Goal: Complete application form

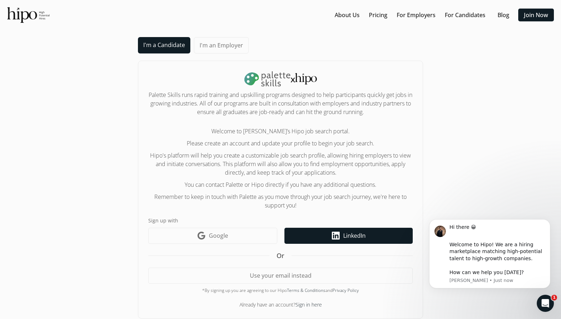
click at [348, 236] on span "LinkedIn" at bounding box center [354, 235] width 22 height 9
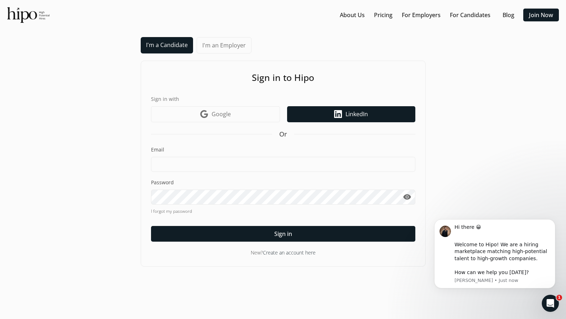
click at [343, 111] on link "LinkedIn icon LinkedIn" at bounding box center [351, 114] width 128 height 16
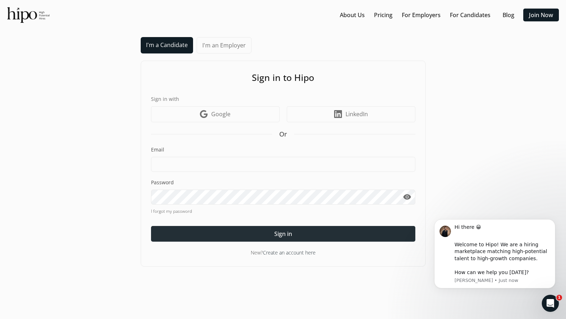
click at [290, 232] on span "Sign in" at bounding box center [283, 233] width 18 height 9
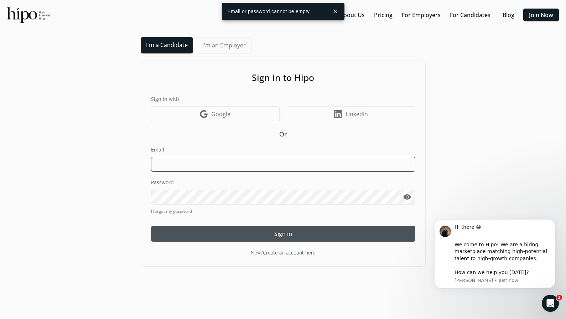
click at [313, 166] on input at bounding box center [283, 164] width 264 height 15
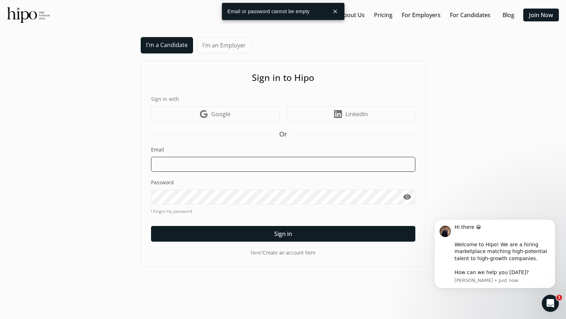
type input "jlptomlinson@gmail.com"
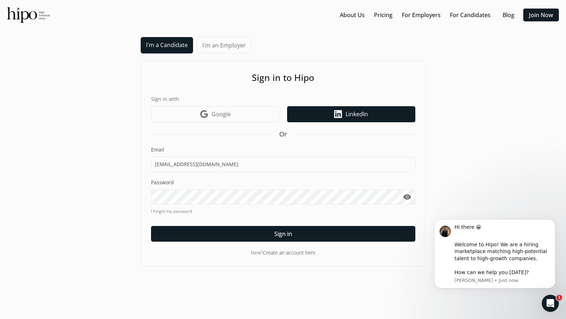
click at [358, 112] on span "LinkedIn" at bounding box center [356, 114] width 22 height 9
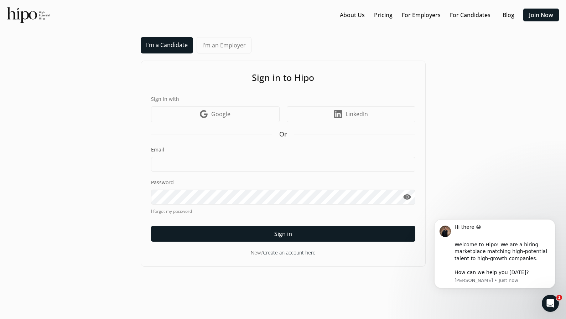
click at [358, 112] on span "LinkedIn" at bounding box center [356, 114] width 22 height 9
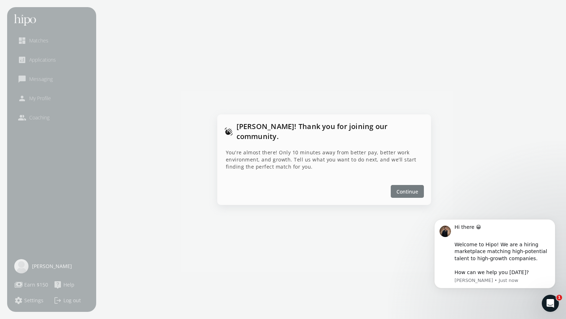
click at [410, 185] on div at bounding box center [407, 191] width 33 height 13
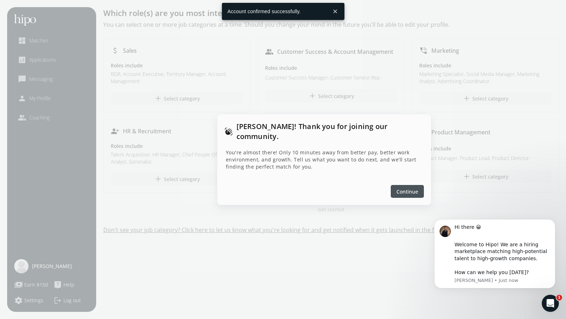
click at [401, 187] on span "Continue" at bounding box center [407, 190] width 22 height 7
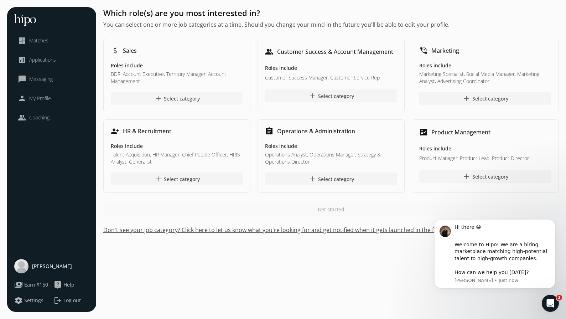
click at [199, 98] on div "add Select category" at bounding box center [177, 98] width 46 height 9
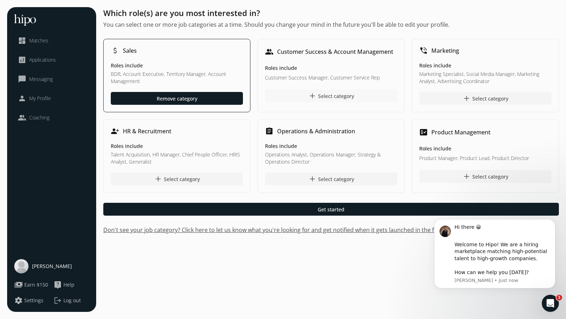
click at [333, 94] on div "add Select category" at bounding box center [331, 96] width 46 height 9
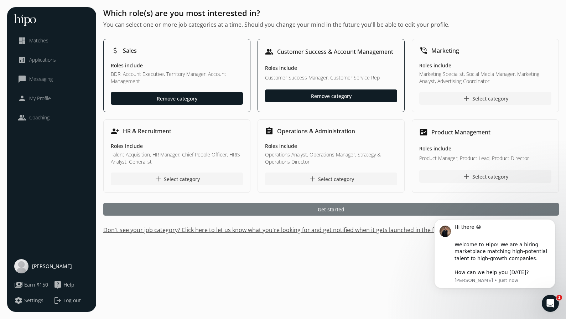
click at [341, 207] on span "Get started" at bounding box center [331, 208] width 27 height 7
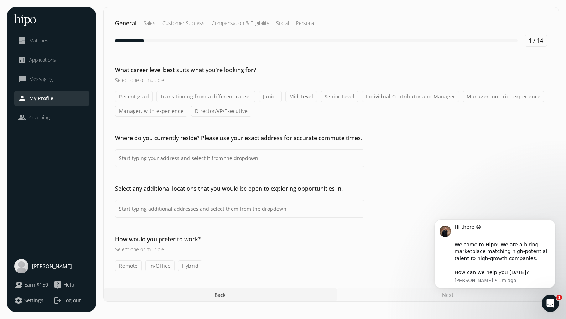
click at [233, 94] on label "Transitioning from a different career" at bounding box center [205, 96] width 99 height 11
click at [0, 0] on input "Transitioning from a different career" at bounding box center [0, 0] width 0 height 0
click at [271, 96] on label "Junior" at bounding box center [270, 96] width 23 height 11
click at [0, 0] on input "Junior" at bounding box center [0, 0] width 0 height 0
click at [298, 97] on label "Mid-Level" at bounding box center [301, 96] width 32 height 11
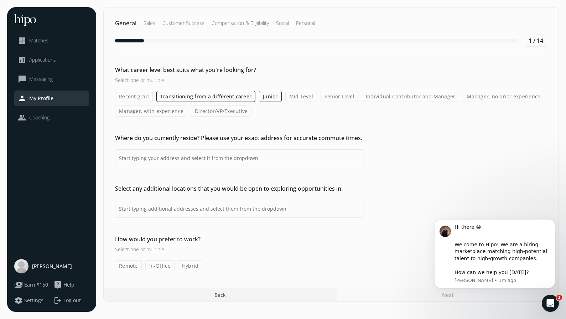
click at [0, 0] on input "Mid-Level" at bounding box center [0, 0] width 0 height 0
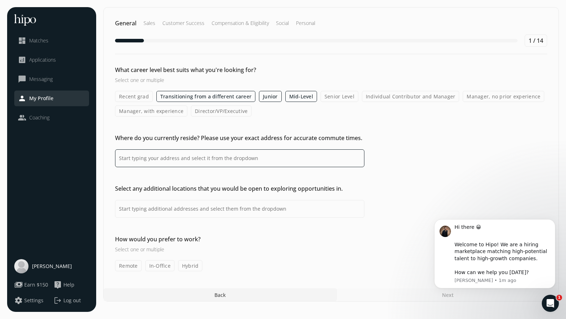
click at [265, 160] on input at bounding box center [239, 158] width 249 height 18
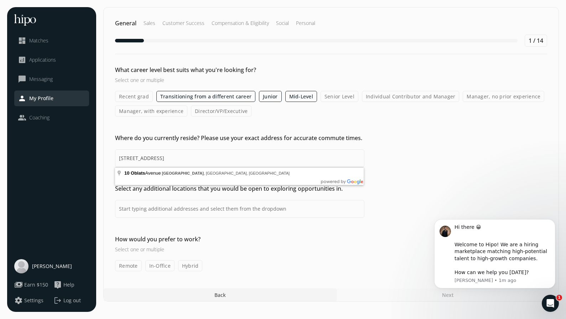
type input "[STREET_ADDRESS]"
click at [189, 262] on label "Hybrid" at bounding box center [190, 265] width 25 height 11
click at [0, 0] on input "Hybrid" at bounding box center [0, 0] width 0 height 0
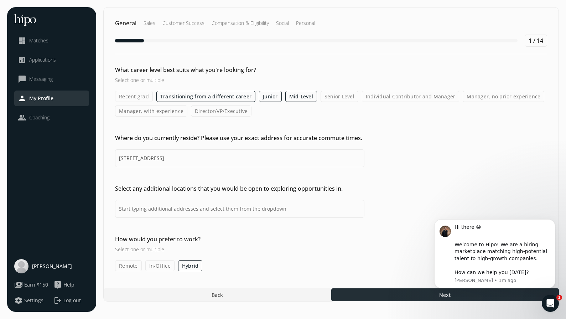
click at [395, 293] on div at bounding box center [445, 294] width 228 height 13
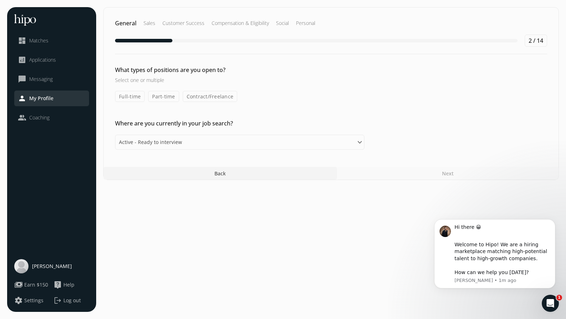
click at [127, 98] on label "Full-time" at bounding box center [130, 96] width 30 height 11
click at [0, 0] on input "Full-time" at bounding box center [0, 0] width 0 height 0
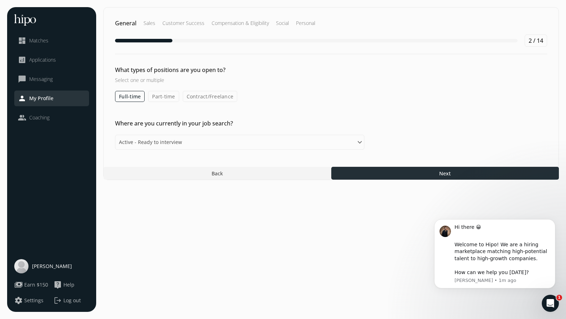
click at [414, 176] on div at bounding box center [445, 173] width 228 height 13
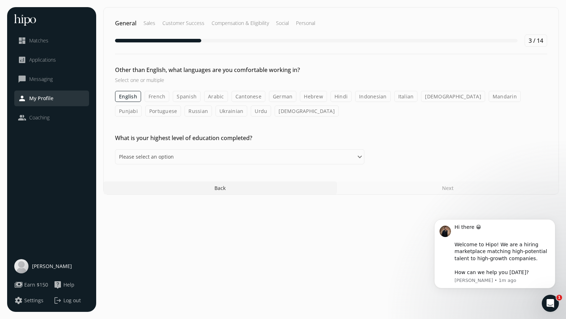
click at [181, 94] on label "Spanish" at bounding box center [187, 96] width 28 height 11
click at [0, 0] on input "Spanish" at bounding box center [0, 0] width 0 height 0
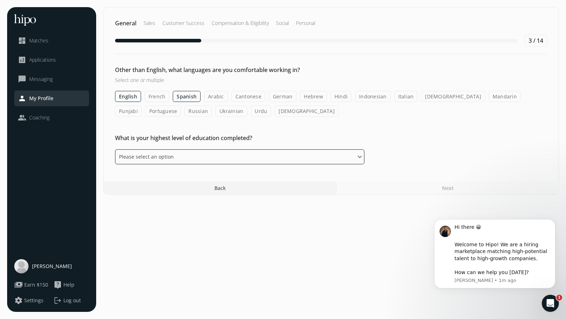
click at [168, 158] on select "Please select an option Some High School High School Diploma Some University or…" at bounding box center [239, 156] width 249 height 15
select select "master"
click at [115, 149] on select "Please select an option Some High School High School Diploma Some University or…" at bounding box center [239, 156] width 249 height 15
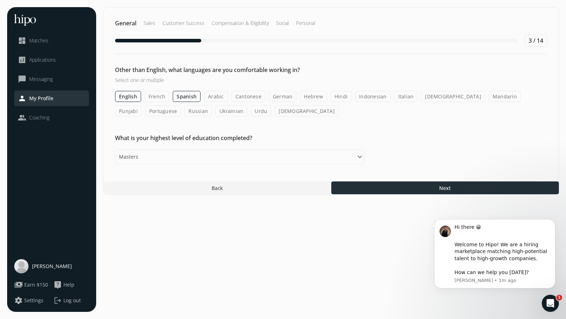
click at [381, 187] on div at bounding box center [445, 187] width 228 height 13
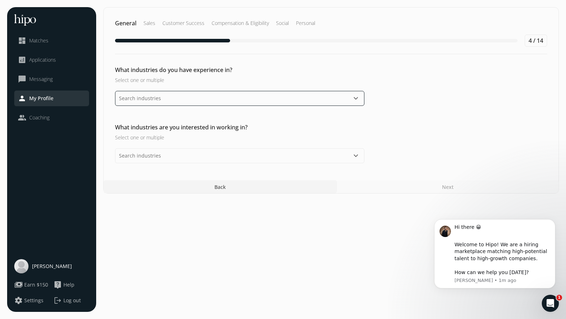
click at [163, 99] on input "text" at bounding box center [239, 98] width 249 height 15
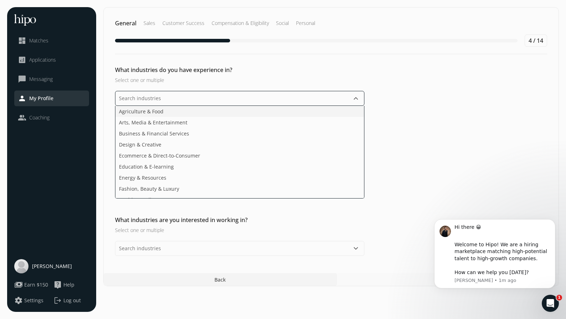
click at [160, 111] on span "Agriculture & Food" at bounding box center [141, 111] width 45 height 7
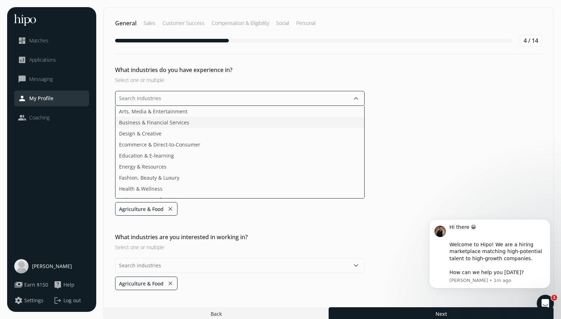
click at [172, 128] on li "Business & Financial Services" at bounding box center [239, 133] width 249 height 11
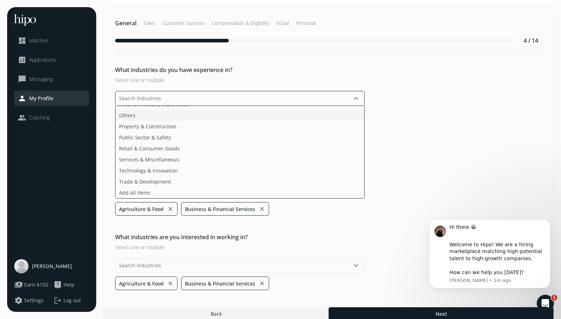
click at [148, 115] on ul "Arts, Media & Entertainment Design & Creative Ecommerce & Direct-to-Consumer Ed…" at bounding box center [239, 152] width 249 height 93
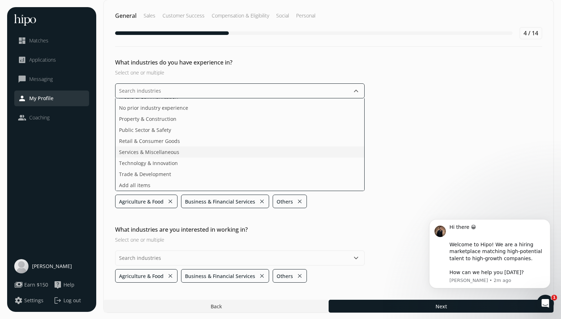
scroll to position [9, 0]
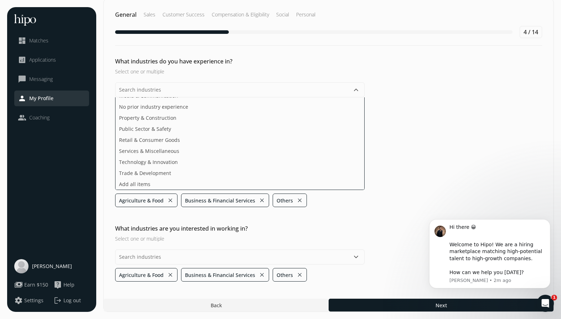
click at [208, 240] on section "General Sales Customer Success Compensation & Eligibility Social Personal 4 / 1…" at bounding box center [328, 155] width 450 height 313
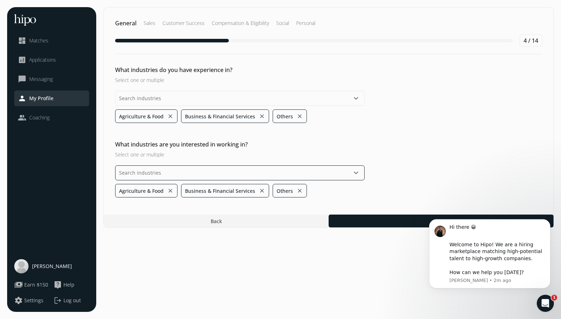
click at [144, 175] on input "text" at bounding box center [239, 172] width 249 height 15
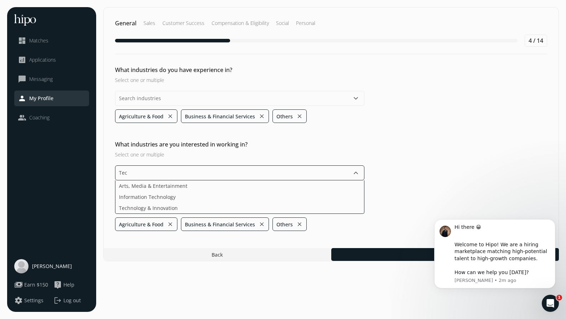
type input "Tech"
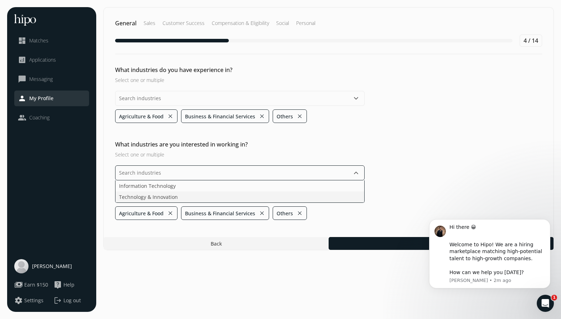
click at [138, 196] on span "Technology & Innovation" at bounding box center [148, 196] width 59 height 7
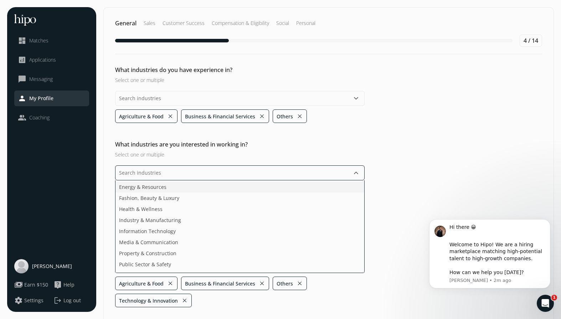
scroll to position [73, 0]
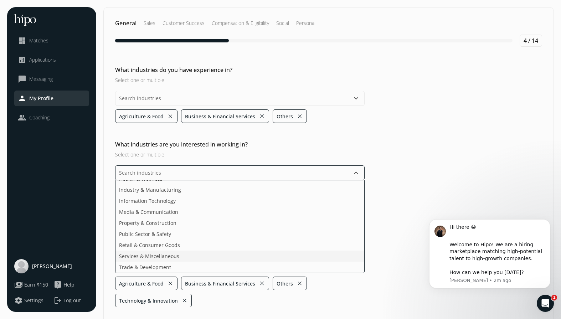
click at [188, 256] on ul "Arts, Media & Entertainment Design & Creative Ecommerce & Direct-to-Consumer Ed…" at bounding box center [239, 226] width 249 height 93
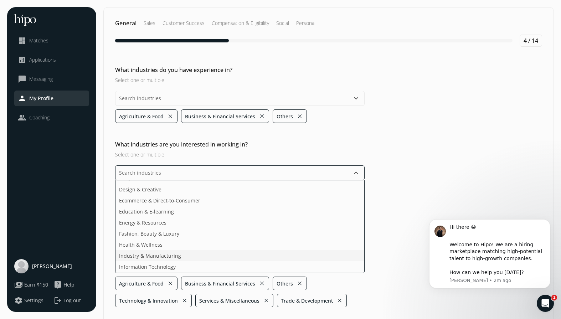
scroll to position [0, 0]
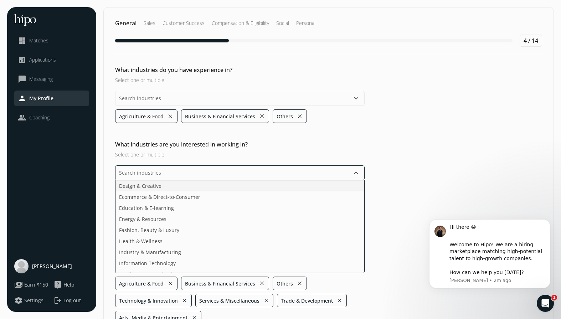
click at [194, 191] on li "Design & Creative" at bounding box center [239, 196] width 249 height 11
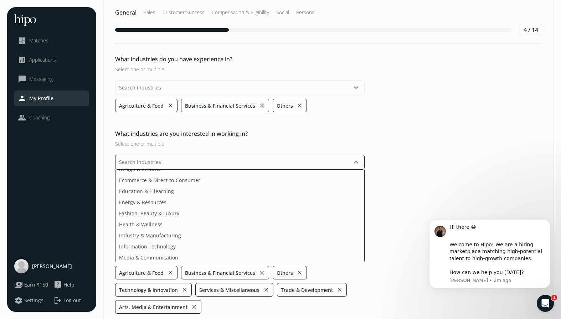
scroll to position [20, 0]
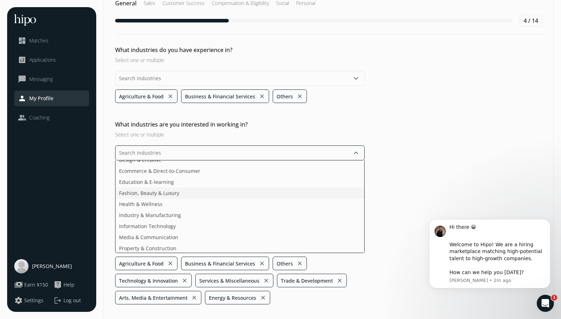
click at [163, 193] on span "Fashion, Beauty & Luxury" at bounding box center [149, 192] width 60 height 7
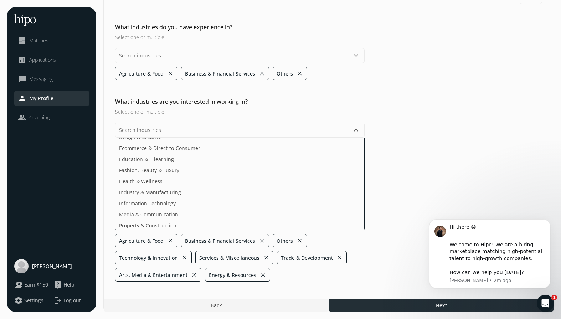
click at [367, 304] on section "General Sales Customer Success Compensation & Eligibility Social Personal 4 / 1…" at bounding box center [328, 137] width 450 height 347
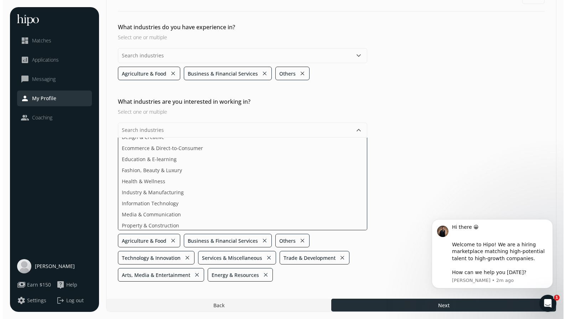
scroll to position [0, 0]
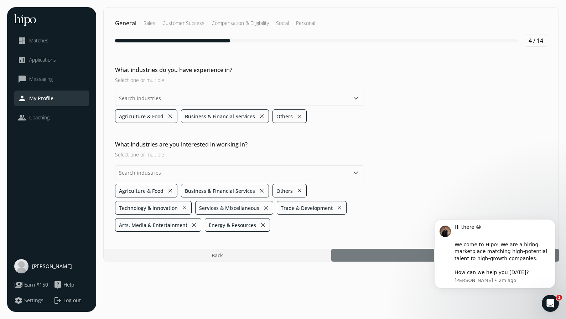
click at [367, 254] on div at bounding box center [445, 255] width 228 height 13
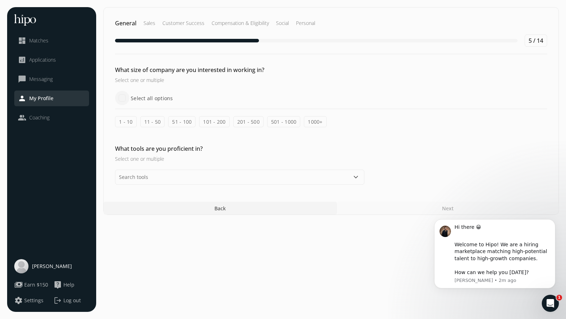
click at [123, 98] on input "Select all options" at bounding box center [122, 98] width 14 height 14
checkbox input "true"
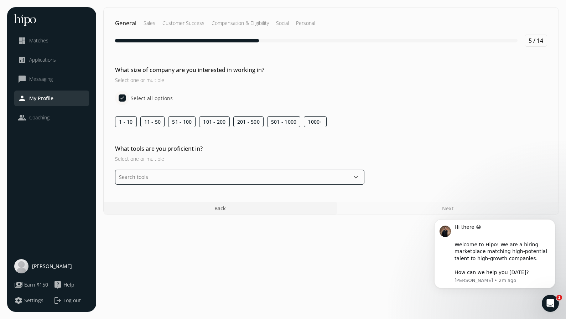
click at [174, 176] on input "text" at bounding box center [239, 177] width 249 height 15
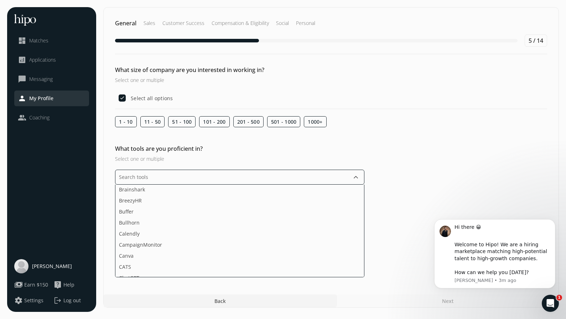
scroll to position [136, 0]
click at [220, 225] on li "Bullhorn" at bounding box center [239, 230] width 249 height 11
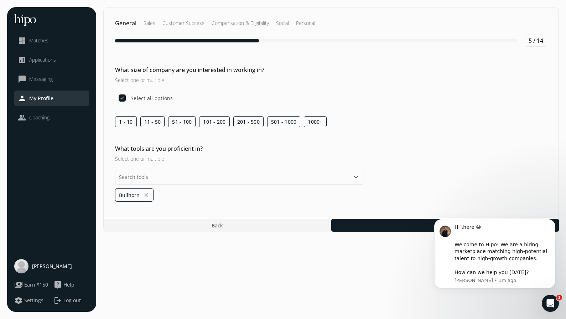
click at [146, 286] on section "General Sales Customer Success Compensation & Eligibility Social Personal 5 / 1…" at bounding box center [330, 159] width 455 height 304
click at [147, 196] on button "close" at bounding box center [146, 195] width 6 height 10
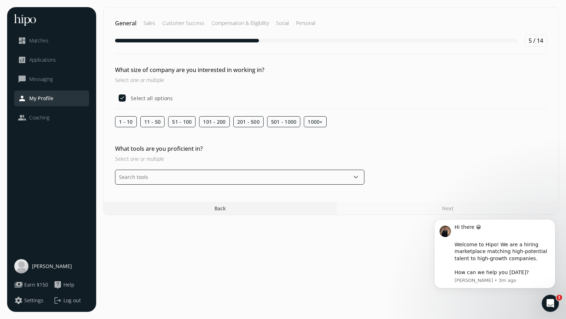
click at [153, 178] on input "text" at bounding box center [239, 177] width 249 height 15
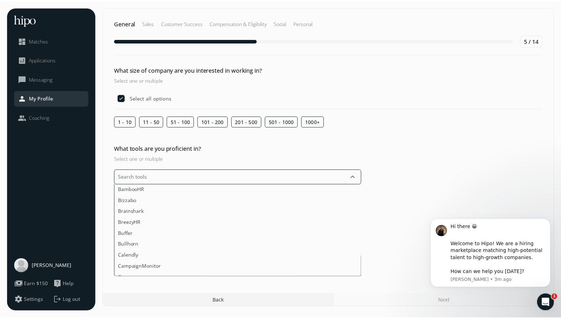
scroll to position [123, 0]
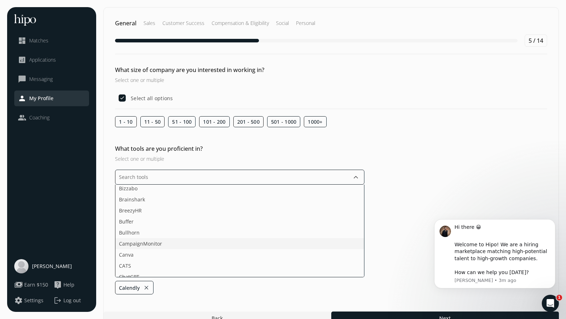
click at [139, 241] on span "CampaignMonitor" at bounding box center [140, 243] width 43 height 7
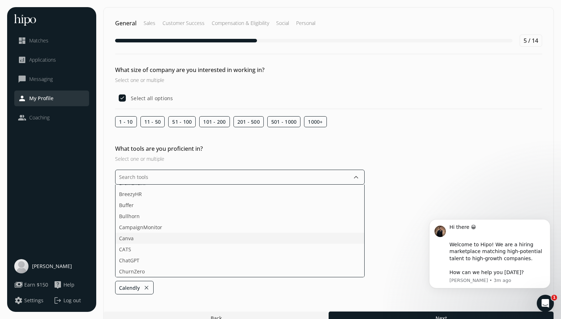
scroll to position [142, 0]
click at [137, 241] on li "CATS" at bounding box center [239, 246] width 249 height 11
click at [138, 243] on span "ChatGPT" at bounding box center [129, 246] width 20 height 7
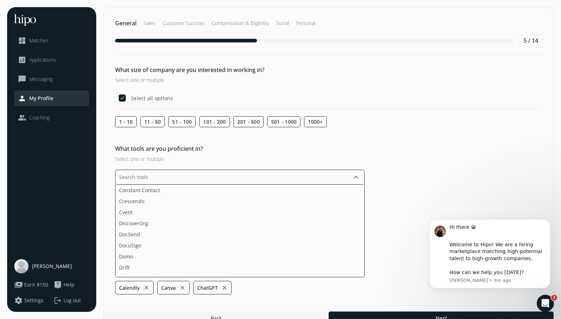
scroll to position [272, 0]
click at [134, 233] on li "DocuSign" at bounding box center [239, 238] width 249 height 11
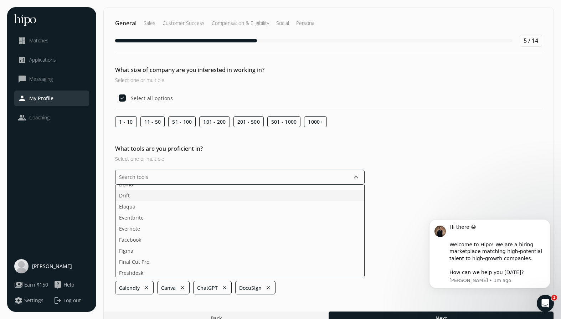
scroll to position [320, 0]
click at [136, 211] on span "Eventbrite" at bounding box center [131, 211] width 25 height 7
click at [132, 221] on span "Facebook" at bounding box center [130, 222] width 22 height 7
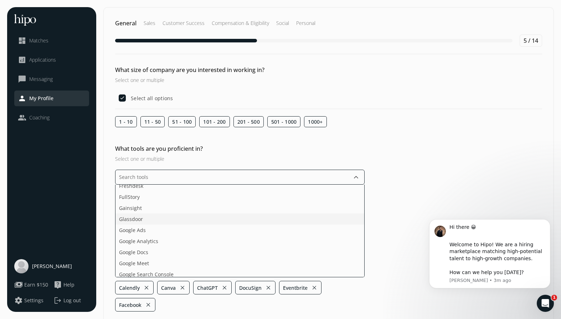
scroll to position [382, 0]
click at [142, 225] on span "Google Analytics" at bounding box center [138, 227] width 39 height 7
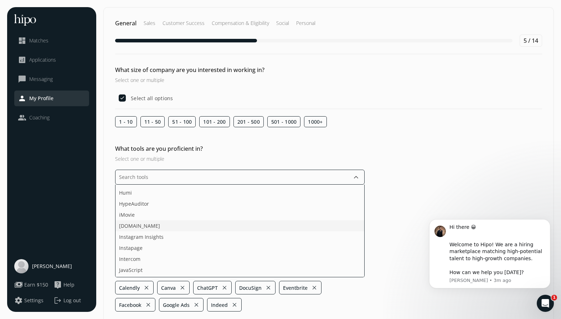
click at [134, 231] on li "[DOMAIN_NAME]" at bounding box center [239, 236] width 249 height 11
click at [138, 243] on span "LinkedIn" at bounding box center [129, 242] width 20 height 7
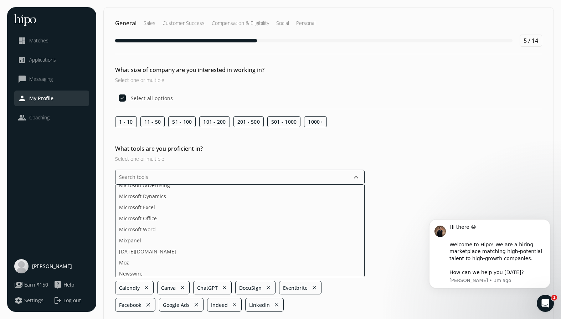
scroll to position [879, 0]
click at [148, 216] on span "Microsoft Word" at bounding box center [137, 216] width 37 height 7
click at [145, 222] on li "Microsoft Word" at bounding box center [239, 227] width 249 height 11
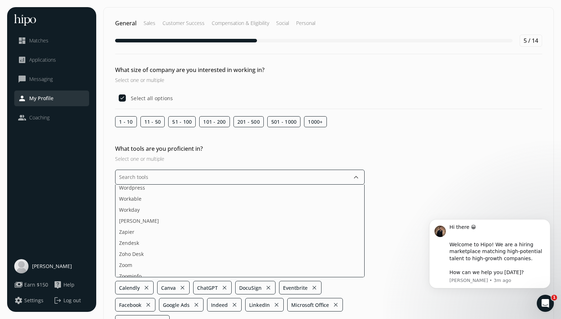
scroll to position [1332, 0]
click at [139, 260] on ul "Acquire ActiveCampaign Adobe Creative Cloud Adobe Sign Agorapulse Ahrefs [DOMAI…" at bounding box center [239, 230] width 249 height 93
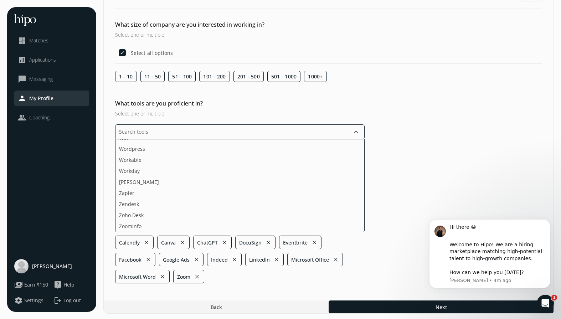
scroll to position [47, 0]
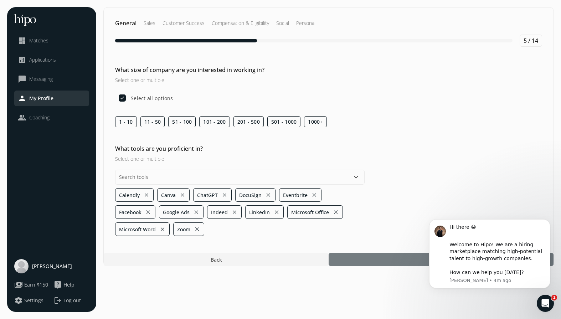
click at [393, 304] on section "General Sales Customer Success Compensation & Eligibility Social Personal 5 / 1…" at bounding box center [328, 159] width 450 height 304
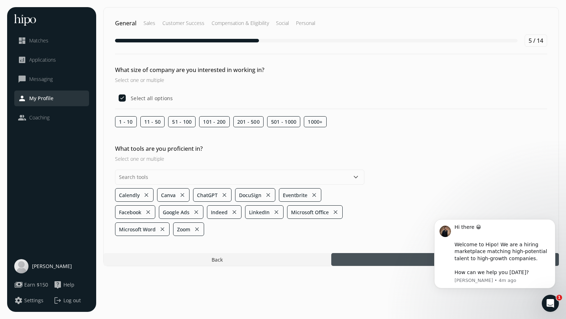
click at [369, 259] on div at bounding box center [445, 259] width 228 height 13
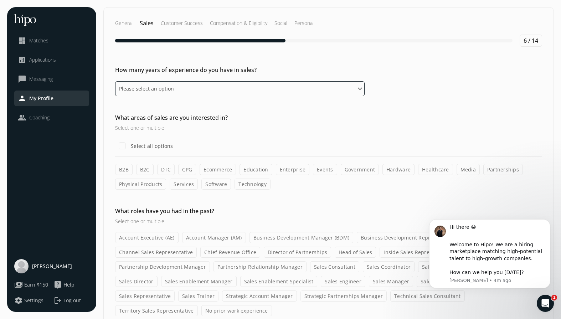
click at [255, 84] on select "Please select an option 0 - 1 years 2 - 3 years 4 - 5 years 6 - 8 years 9+ years" at bounding box center [239, 88] width 249 height 15
select select "two_three_years"
click at [115, 81] on select "Please select an option 0 - 1 years 2 - 3 years 4 - 5 years 6 - 8 years 9+ years" at bounding box center [239, 88] width 249 height 15
click at [122, 168] on label "B2B" at bounding box center [123, 169] width 17 height 11
click at [0, 0] on input "B2B" at bounding box center [0, 0] width 0 height 0
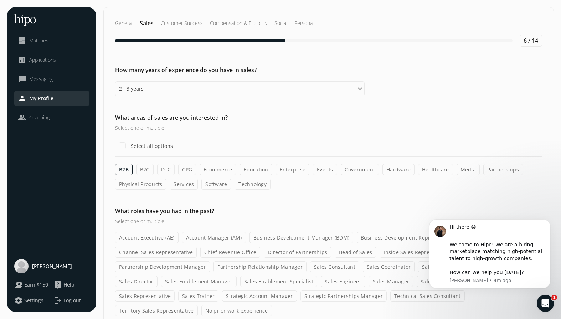
click at [178, 180] on label "Services" at bounding box center [184, 183] width 28 height 11
click at [0, 0] on input "Services" at bounding box center [0, 0] width 0 height 0
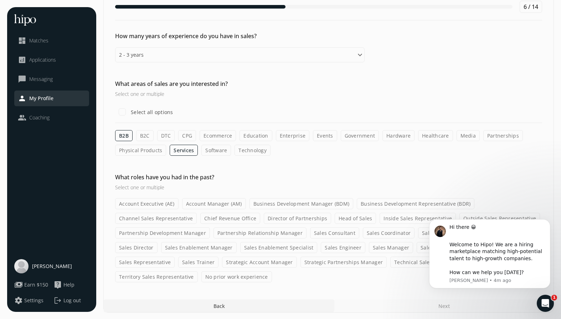
scroll to position [35, 0]
click at [547, 221] on icon "Dismiss notification" at bounding box center [548, 221] width 4 height 4
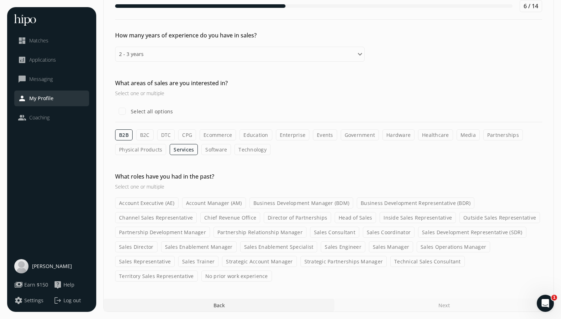
click at [493, 214] on label "Outside Sales Representative" at bounding box center [499, 217] width 80 height 11
click at [0, 0] on input "Outside Sales Representative" at bounding box center [0, 0] width 0 height 0
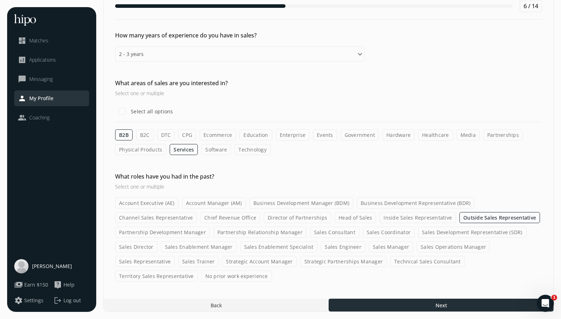
click at [401, 306] on div at bounding box center [440, 304] width 225 height 13
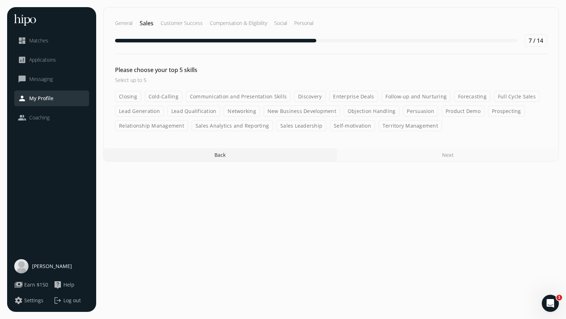
click at [164, 95] on label "Cold-Calling" at bounding box center [164, 96] width 38 height 11
click at [0, 0] on input "Cold-Calling" at bounding box center [0, 0] width 0 height 0
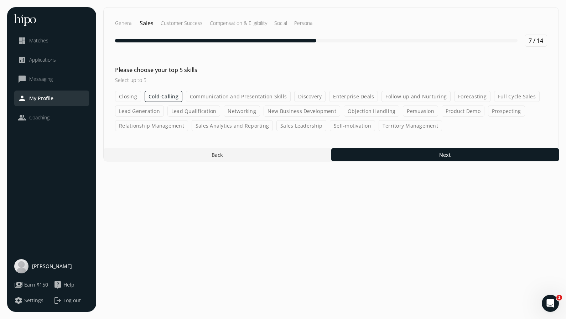
click at [244, 95] on label "Communication and Presentation Skills" at bounding box center [238, 96] width 105 height 11
click at [0, 0] on input "Communication and Presentation Skills" at bounding box center [0, 0] width 0 height 0
click at [416, 95] on label "Follow-up and Nurturing" at bounding box center [416, 96] width 69 height 11
click at [0, 0] on input "Follow-up and Nurturing" at bounding box center [0, 0] width 0 height 0
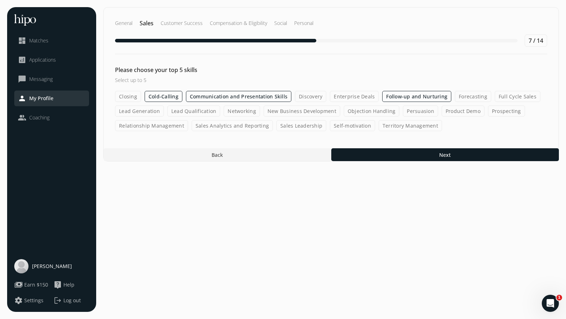
click at [143, 110] on label "Lead Generation" at bounding box center [139, 110] width 49 height 11
click at [0, 0] on input "Lead Generation" at bounding box center [0, 0] width 0 height 0
click at [167, 124] on label "Relationship Management" at bounding box center [151, 125] width 73 height 11
click at [0, 0] on input "Relationship Management" at bounding box center [0, 0] width 0 height 0
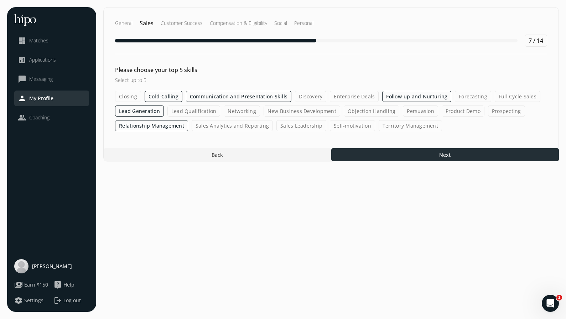
click at [481, 153] on div at bounding box center [445, 154] width 228 height 13
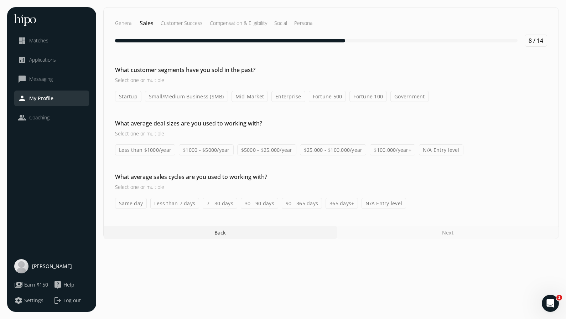
click at [205, 93] on label "Small/Medium Business (SMB)" at bounding box center [186, 96] width 83 height 11
click at [0, 0] on input "Small/Medium Business (SMB)" at bounding box center [0, 0] width 0 height 0
click at [267, 148] on label "$5000 - $25,000/year" at bounding box center [266, 149] width 59 height 11
click at [0, 0] on input "$5000 - $25,000/year" at bounding box center [0, 0] width 0 height 0
click at [223, 202] on label "7 - 30 days" at bounding box center [220, 203] width 35 height 11
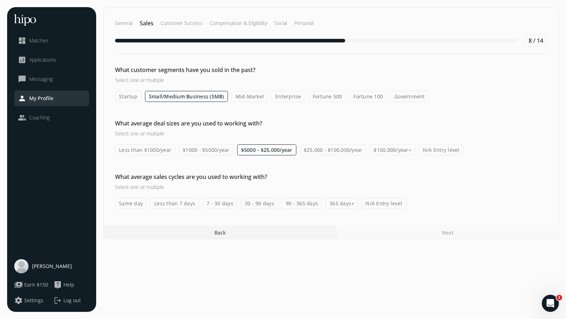
click at [0, 0] on input "7 - 30 days" at bounding box center [0, 0] width 0 height 0
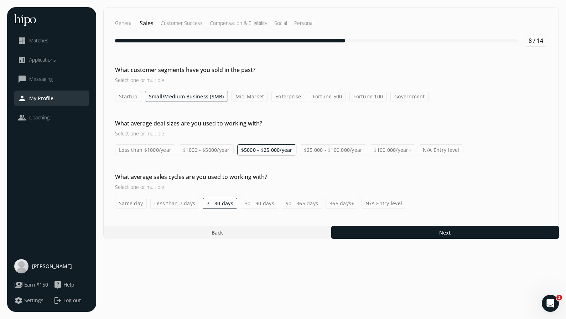
click at [259, 203] on label "30 - 90 days" at bounding box center [259, 203] width 37 height 11
click at [0, 0] on input "30 - 90 days" at bounding box center [0, 0] width 0 height 0
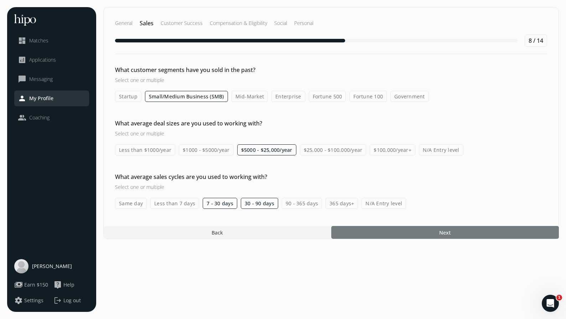
click at [379, 233] on div at bounding box center [445, 232] width 228 height 13
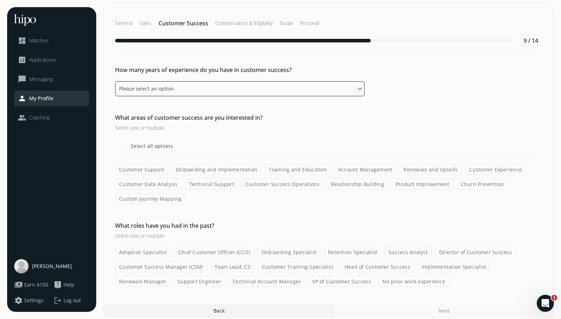
click at [310, 87] on select "Please select an option 0 - 1 years 2 - 3 years 4 - 5 years 6 - 8 years 9+ years" at bounding box center [239, 88] width 249 height 15
select select "nine_plus_years"
click at [115, 81] on select "Please select an option 0 - 1 years 2 - 3 years 4 - 5 years 6 - 8 years 9+ years" at bounding box center [239, 88] width 249 height 15
click at [363, 167] on label "Account Management" at bounding box center [365, 169] width 62 height 11
click at [0, 0] on input "Account Management" at bounding box center [0, 0] width 0 height 0
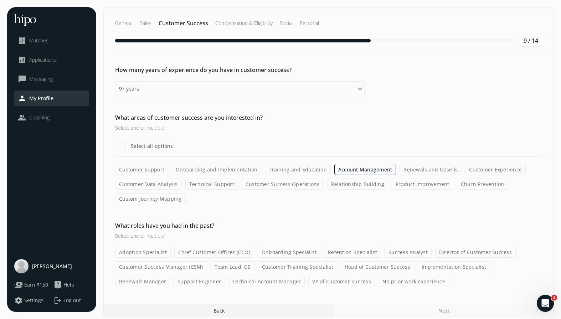
click at [363, 183] on label "Relationship Building" at bounding box center [357, 183] width 61 height 11
click at [0, 0] on input "Relationship Building" at bounding box center [0, 0] width 0 height 0
click at [481, 168] on label "Customer Experience" at bounding box center [495, 169] width 61 height 11
click at [0, 0] on input "Customer Experience" at bounding box center [0, 0] width 0 height 0
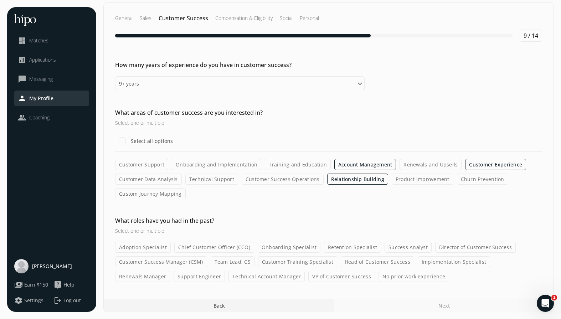
scroll to position [5, 0]
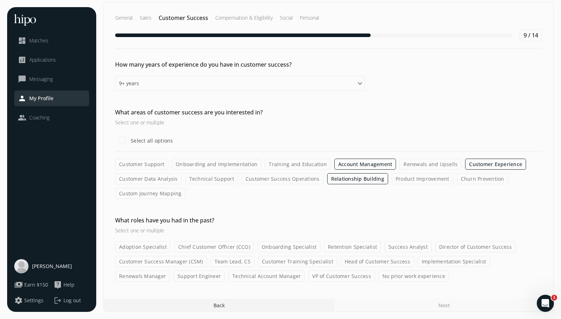
click at [378, 277] on label "No prior work experience" at bounding box center [413, 275] width 71 height 11
click at [0, 0] on input "No prior work experience" at bounding box center [0, 0] width 0 height 0
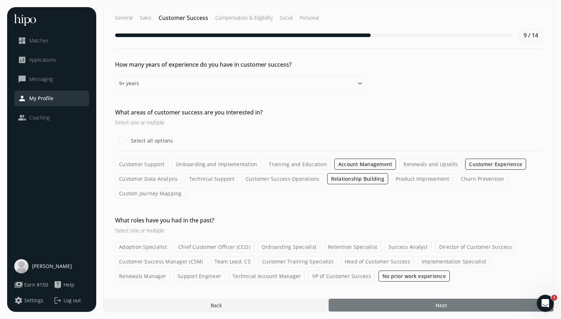
click at [428, 303] on div at bounding box center [440, 304] width 225 height 13
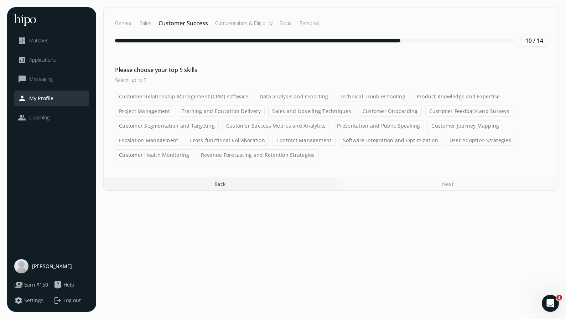
click at [144, 107] on label "Project Management" at bounding box center [144, 110] width 59 height 11
click at [0, 0] on input "Project Management" at bounding box center [0, 0] width 0 height 0
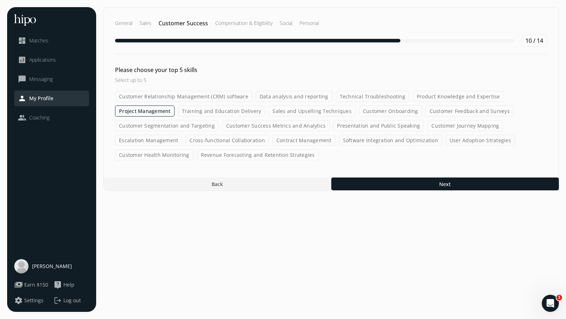
click at [380, 108] on label "Customer Onboarding" at bounding box center [390, 110] width 63 height 11
click at [0, 0] on input "Customer Onboarding" at bounding box center [0, 0] width 0 height 0
click at [377, 126] on label "Presentation and Public Speaking" at bounding box center [378, 125] width 91 height 11
click at [0, 0] on input "Presentation and Public Speaking" at bounding box center [0, 0] width 0 height 0
click at [450, 125] on label "Customer Journey Mapping" at bounding box center [465, 125] width 75 height 11
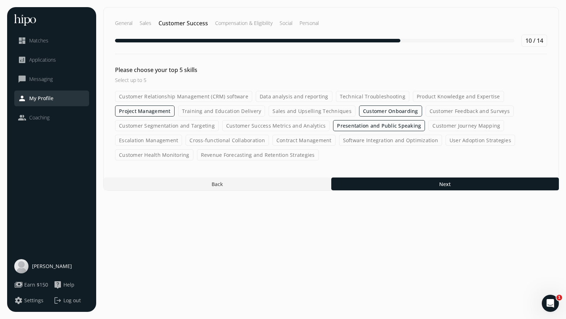
click at [0, 0] on input "Customer Journey Mapping" at bounding box center [0, 0] width 0 height 0
click at [322, 108] on label "Sales and Upselling Techniques" at bounding box center [312, 110] width 87 height 11
click at [0, 0] on input "Sales and Upselling Techniques" at bounding box center [0, 0] width 0 height 0
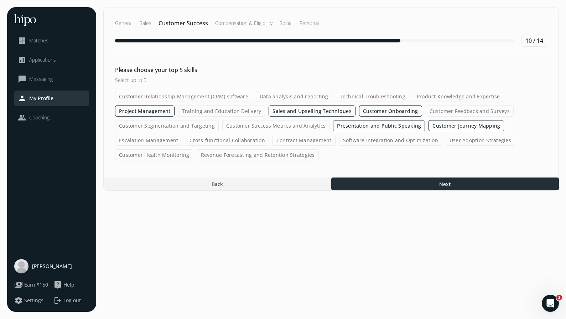
click at [457, 184] on div at bounding box center [445, 183] width 228 height 13
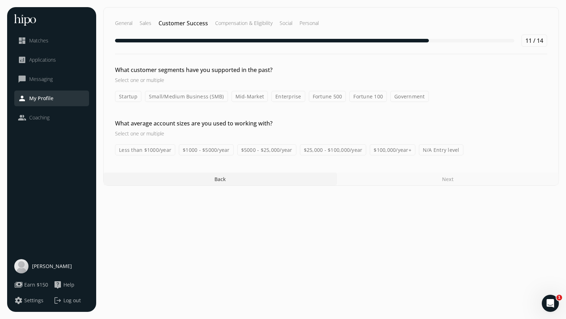
click at [210, 97] on label "Small/Medium Business (SMB)" at bounding box center [186, 96] width 83 height 11
click at [0, 0] on input "Small/Medium Business (SMB)" at bounding box center [0, 0] width 0 height 0
click at [256, 94] on label "Mid-Market" at bounding box center [249, 96] width 37 height 11
click at [0, 0] on input "Mid-Market" at bounding box center [0, 0] width 0 height 0
click at [279, 149] on label "$5000 - $25,000/year" at bounding box center [266, 149] width 59 height 11
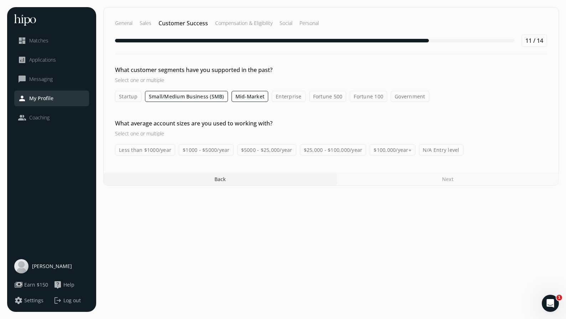
click at [0, 0] on input "$5000 - $25,000/year" at bounding box center [0, 0] width 0 height 0
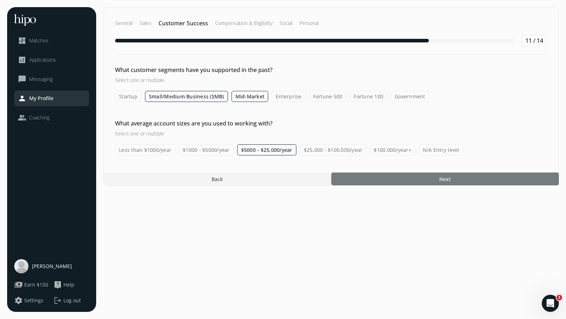
click at [415, 179] on div at bounding box center [445, 178] width 228 height 13
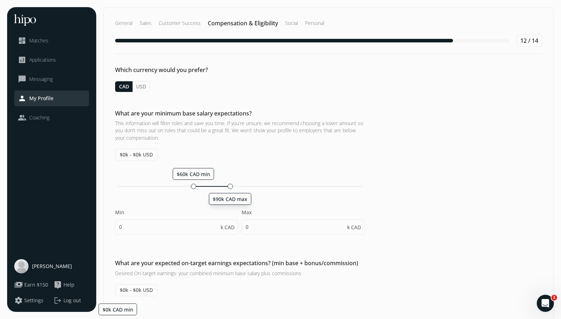
drag, startPoint x: 119, startPoint y: 187, endPoint x: 230, endPoint y: 185, distance: 110.4
click at [230, 185] on div at bounding box center [229, 185] width 5 height 5
type input "60"
type input "90"
type input "60"
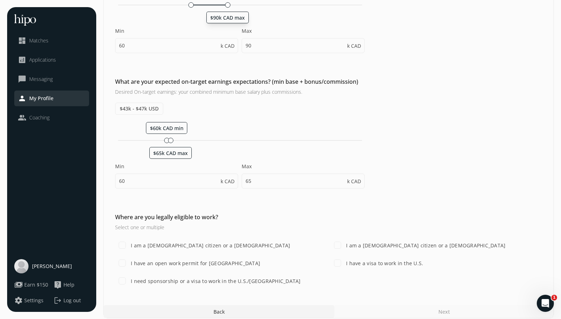
scroll to position [184, 0]
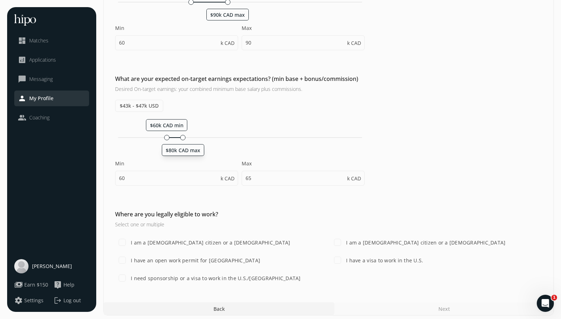
drag, startPoint x: 172, startPoint y: 137, endPoint x: 182, endPoint y: 136, distance: 9.6
click at [182, 136] on div at bounding box center [182, 137] width 5 height 5
type input "80"
click at [236, 240] on label "I am a [DEMOGRAPHIC_DATA] citizen or a [DEMOGRAPHIC_DATA]" at bounding box center [209, 242] width 161 height 7
click at [129, 240] on input "I am a [DEMOGRAPHIC_DATA] citizen or a [DEMOGRAPHIC_DATA]" at bounding box center [122, 242] width 14 height 14
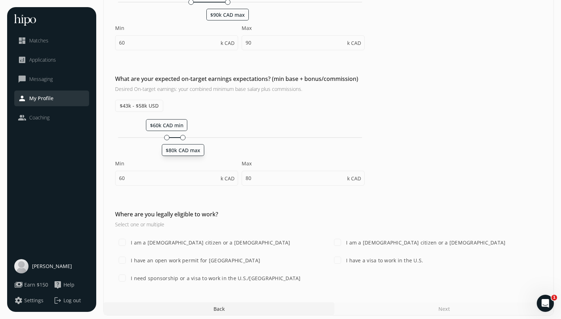
checkbox input "true"
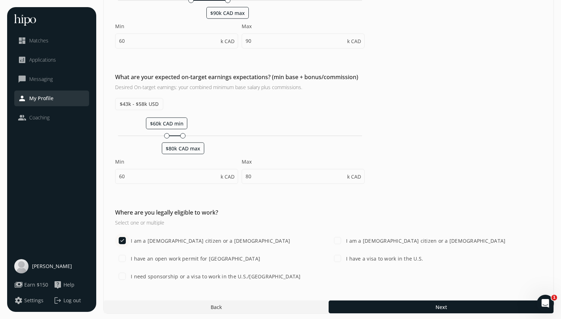
scroll to position [188, 0]
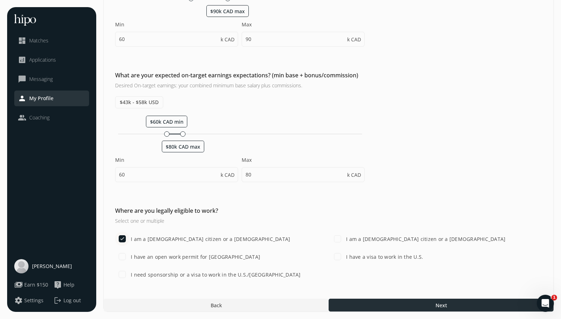
click at [428, 303] on div at bounding box center [440, 304] width 225 height 13
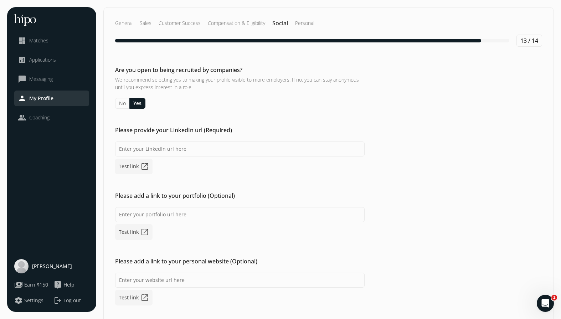
click at [137, 102] on button "Yes" at bounding box center [137, 103] width 16 height 11
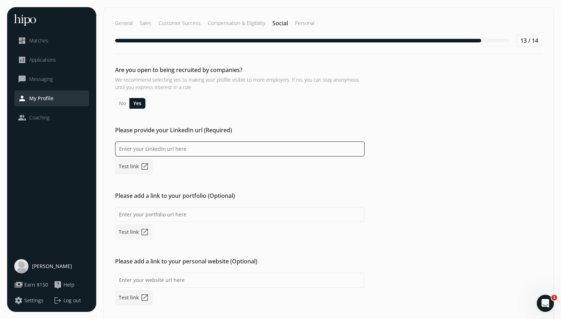
click at [223, 149] on input at bounding box center [239, 148] width 249 height 15
paste input "[URL][DOMAIN_NAME]"
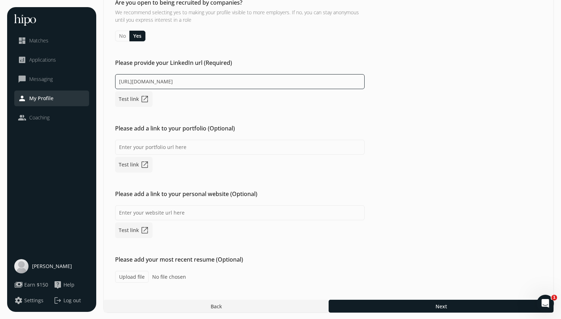
scroll to position [68, 0]
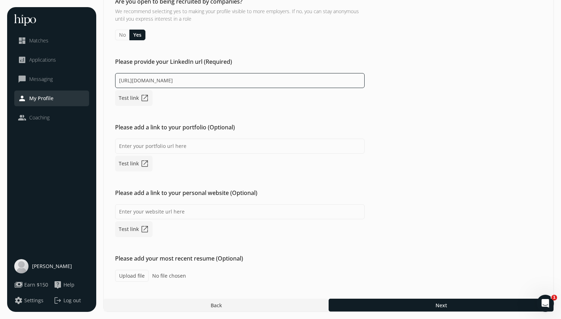
type input "[URL][DOMAIN_NAME]"
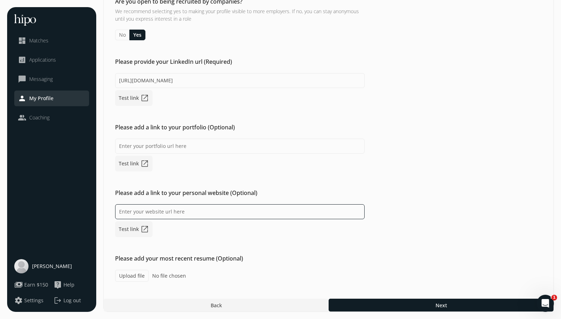
click at [207, 212] on input at bounding box center [239, 211] width 249 height 15
type input "[DOMAIN_NAME]"
click at [130, 276] on label "Upload file" at bounding box center [131, 276] width 33 height 12
type input "C:\fakepath\[PERSON_NAME].pdf"
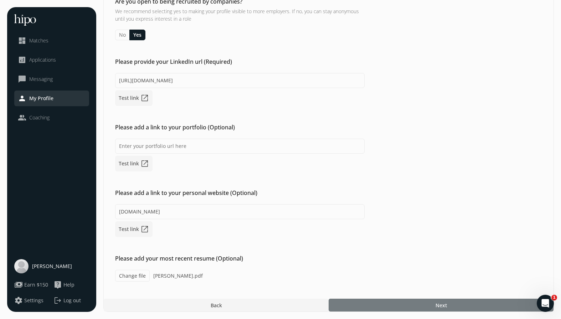
click at [422, 304] on div at bounding box center [440, 304] width 225 height 13
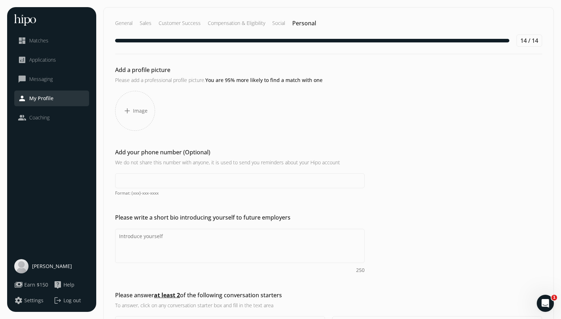
click at [129, 107] on span "add" at bounding box center [127, 110] width 9 height 9
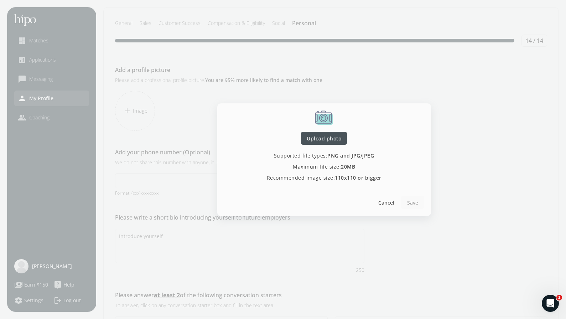
click at [326, 132] on div at bounding box center [324, 138] width 46 height 13
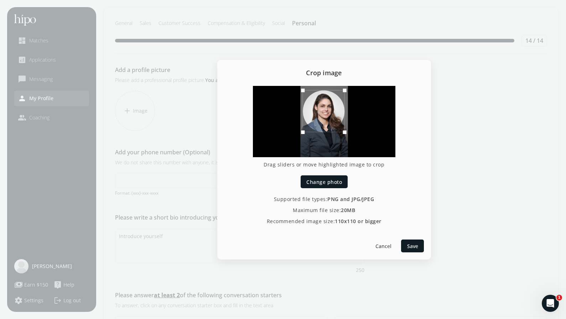
click at [330, 118] on div at bounding box center [324, 111] width 42 height 42
click at [409, 244] on span "Save" at bounding box center [412, 245] width 11 height 7
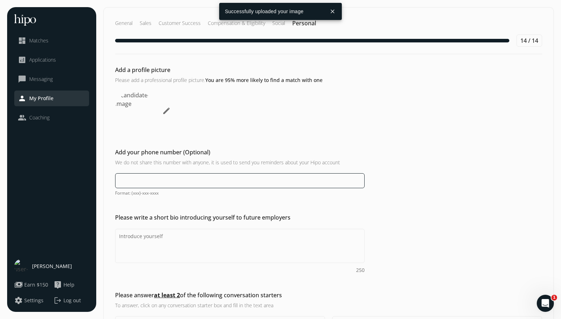
click at [173, 179] on input at bounding box center [239, 180] width 249 height 15
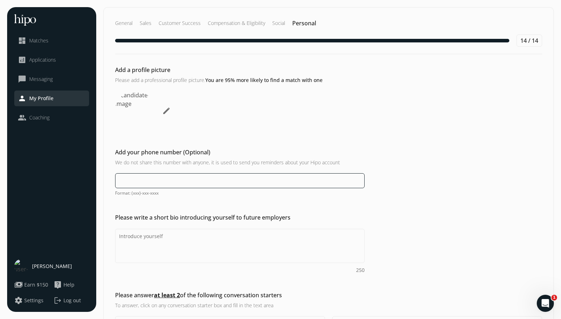
type input "(343) 777-7484"
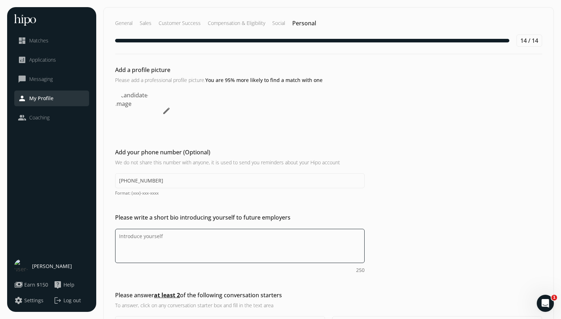
click at [161, 237] on textarea "Do you feel like we missed asking any questions that would improve your profile…" at bounding box center [239, 246] width 249 height 34
paste textarea "Bilingual English-Spanish professional and experienced business owner with over…"
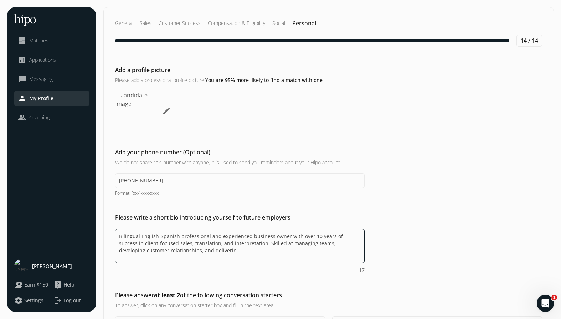
click at [301, 242] on textarea "Bilingual English-Spanish professional and experienced business owner with over…" at bounding box center [239, 246] width 249 height 34
click at [211, 251] on textarea "Bilingual English-Spanish professional and experienced business owner with over…" at bounding box center [239, 246] width 249 height 34
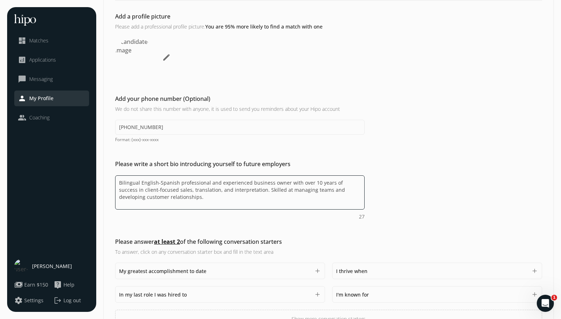
scroll to position [100, 0]
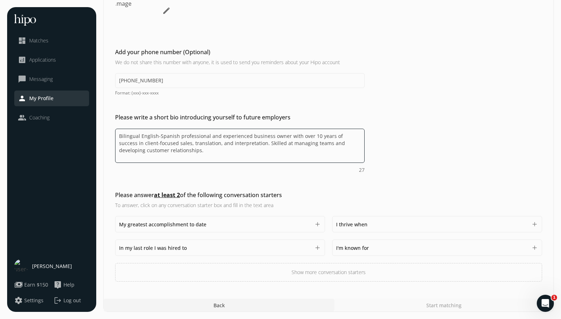
type textarea "Bilingual English-Spanish professional and experienced business owner with over…"
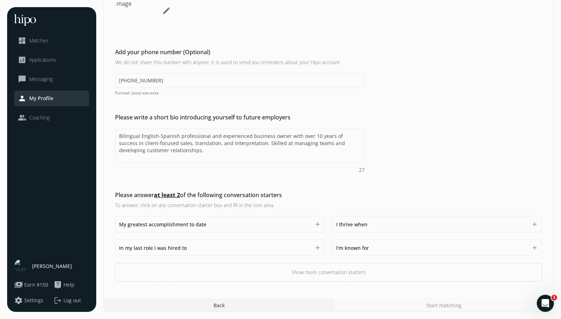
click at [290, 221] on div "My greatest accomplishment to date 1500" at bounding box center [214, 224] width 191 height 9
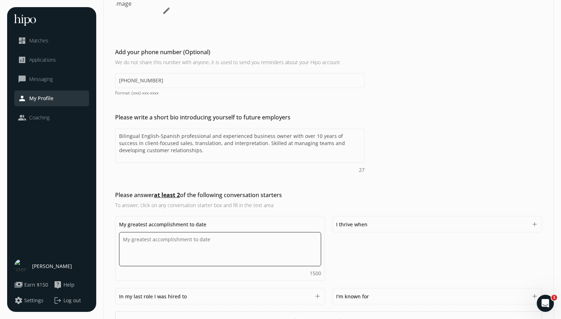
click at [236, 243] on textarea "Do you feel like we missed asking any questions that would improve your profile…" at bounding box center [220, 249] width 202 height 34
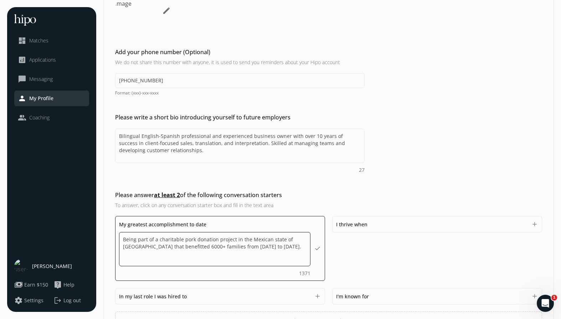
type textarea "Being part of a charitable pork donation project in the Mexican state of Jalisc…"
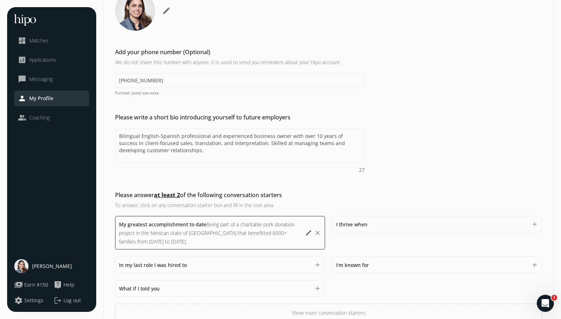
click at [370, 264] on div "I'm known for 1500" at bounding box center [431, 264] width 191 height 9
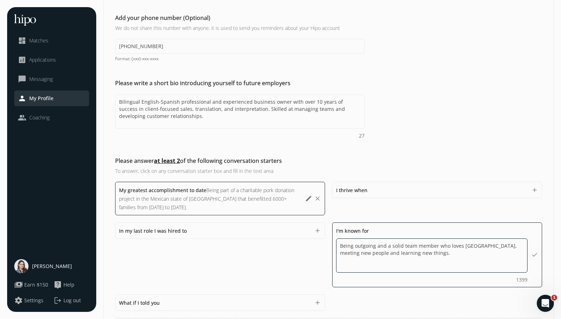
scroll to position [167, 0]
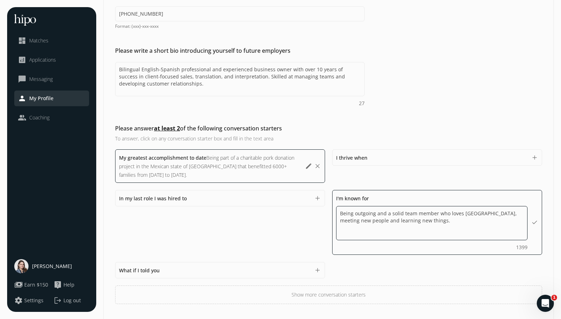
drag, startPoint x: 412, startPoint y: 219, endPoint x: 388, endPoint y: 221, distance: 24.6
click at [0, 0] on textarea "Being outgoing and a solid team member who loves Mexico, meeting new people and…" at bounding box center [0, 0] width 0 height 0
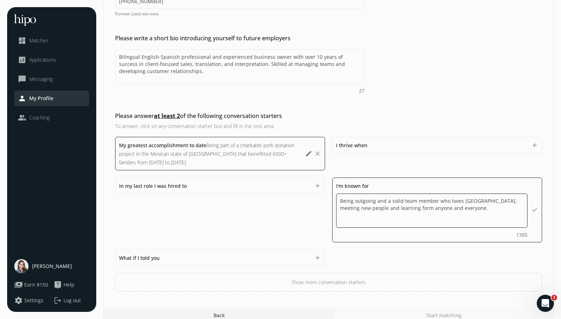
scroll to position [189, 0]
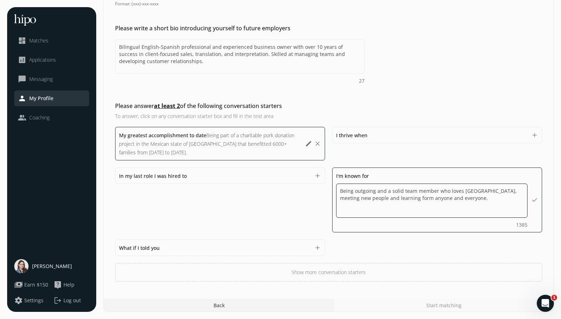
type textarea "Being outgoing and a solid team member who loves Mexico, meeting new people and…"
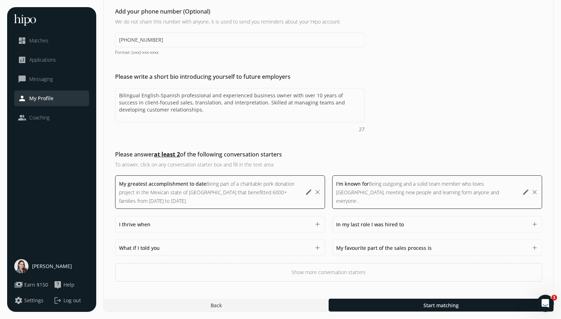
scroll to position [141, 0]
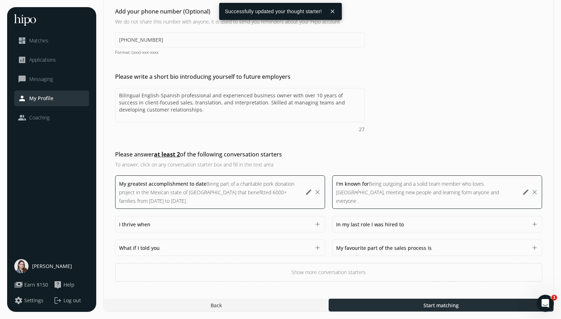
click at [440, 304] on span "Start matching" at bounding box center [440, 304] width 35 height 7
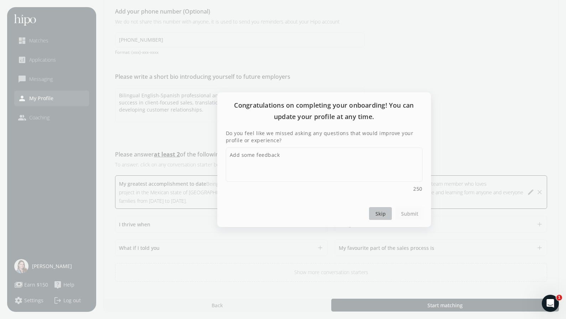
click at [382, 210] on span "Skip" at bounding box center [380, 212] width 10 height 7
